Goal: Task Accomplishment & Management: Use online tool/utility

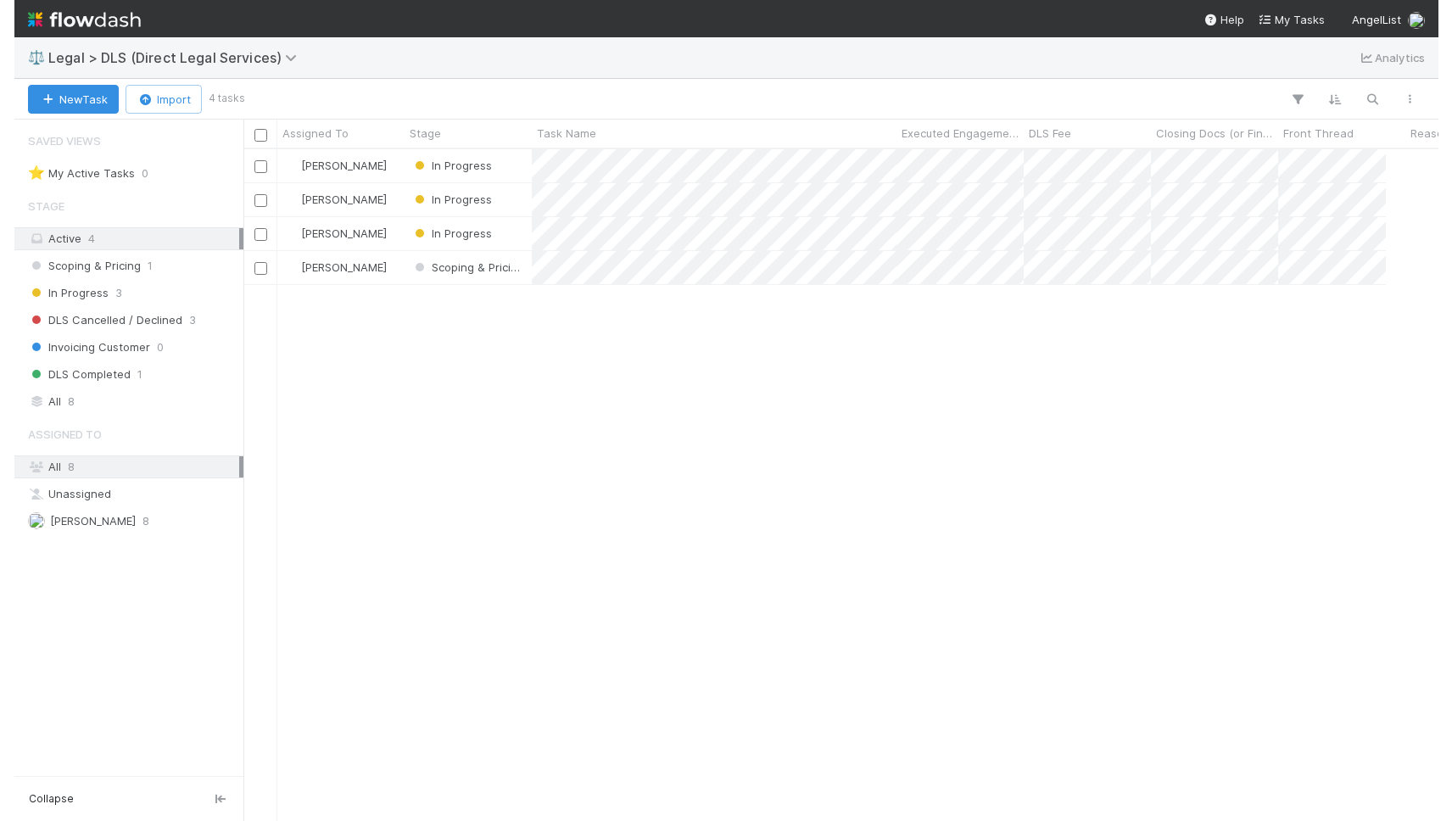
scroll to position [659, 1210]
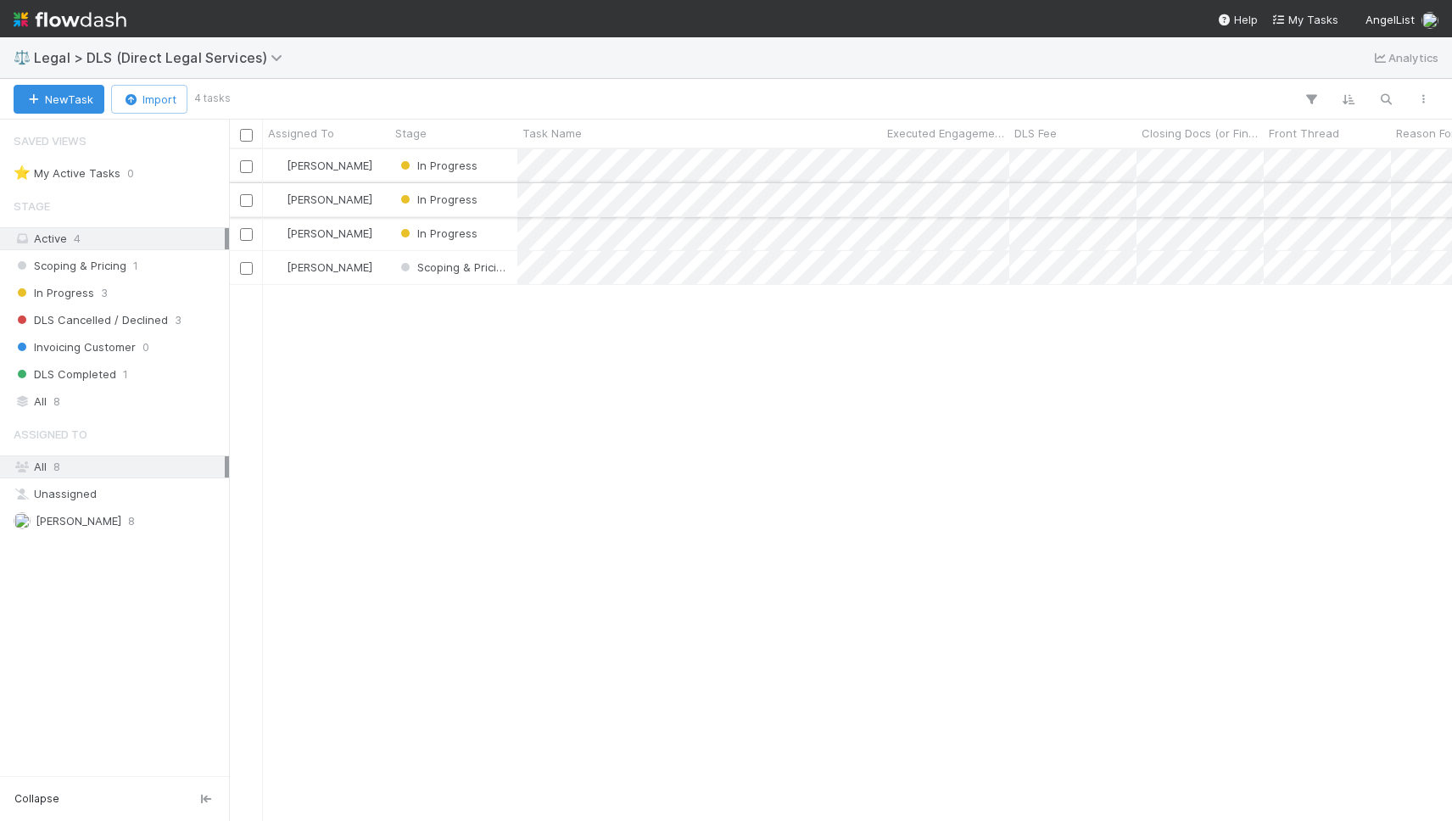
click at [369, 197] on div "[PERSON_NAME]" at bounding box center [326, 199] width 127 height 33
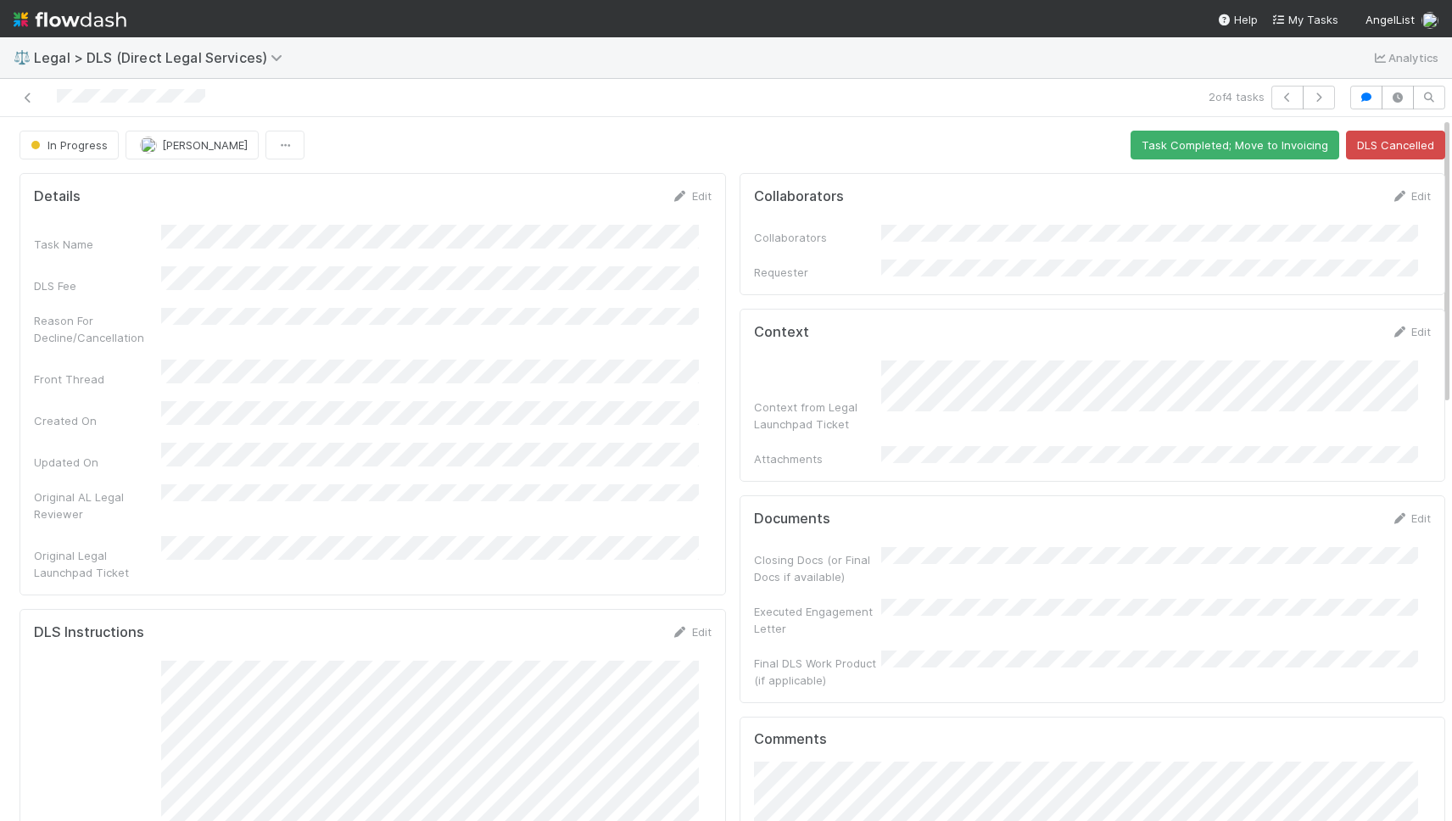
scroll to position [124, 0]
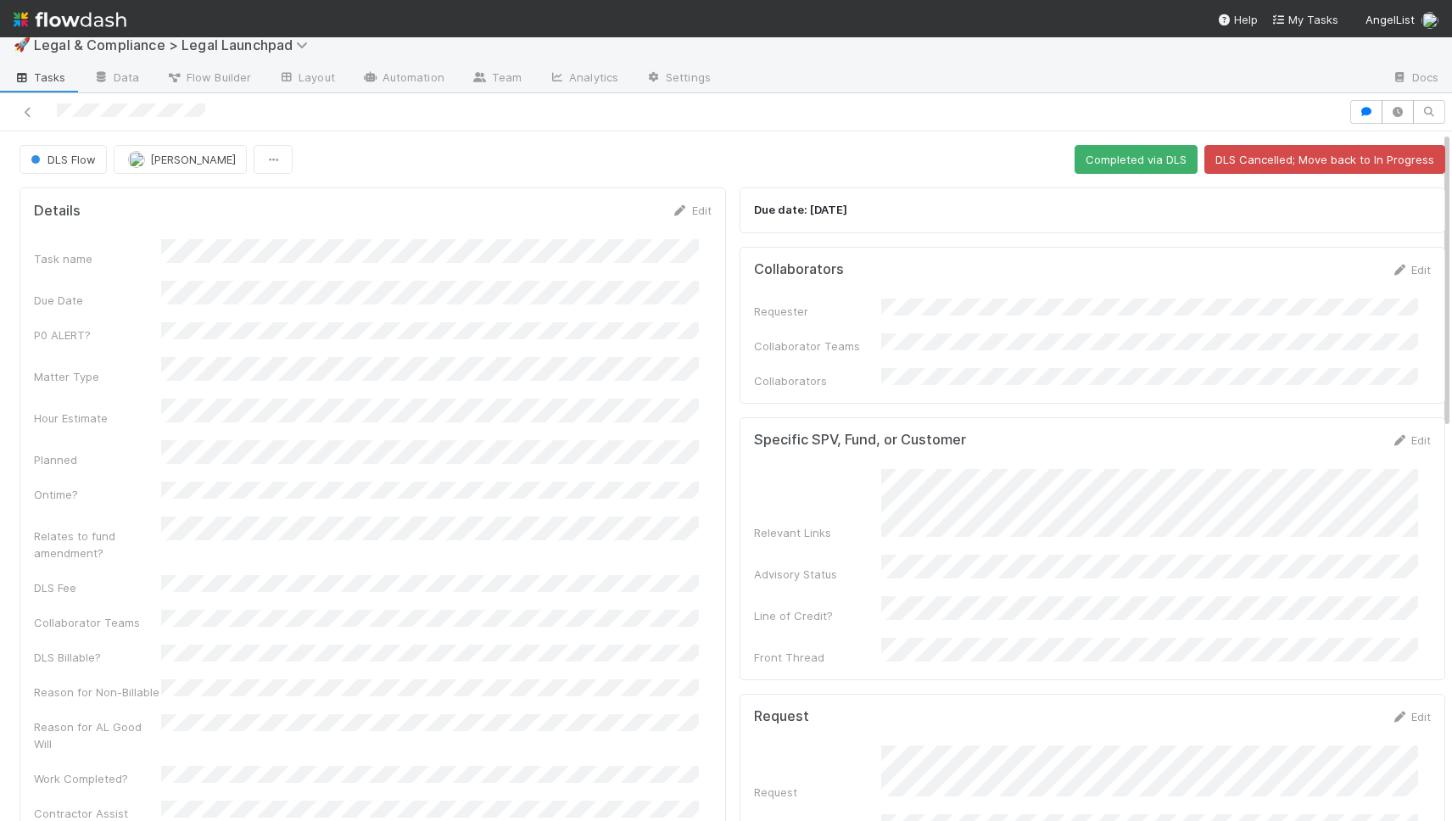
scroll to position [498, 0]
